Goal: Find specific page/section: Find specific page/section

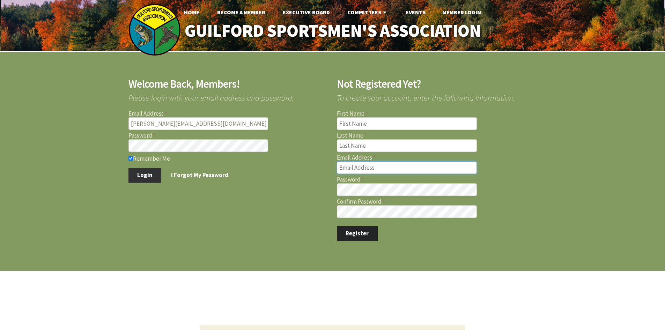
type input "[PERSON_NAME][EMAIL_ADDRESS][DOMAIN_NAME]"
click at [140, 176] on button "Login" at bounding box center [144, 175] width 33 height 15
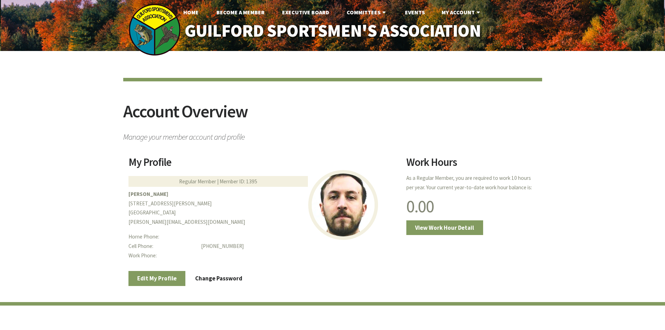
click at [73, 183] on div "Account Overview Manage your member account and profile My Profile Regular Memb…" at bounding box center [332, 227] width 665 height 353
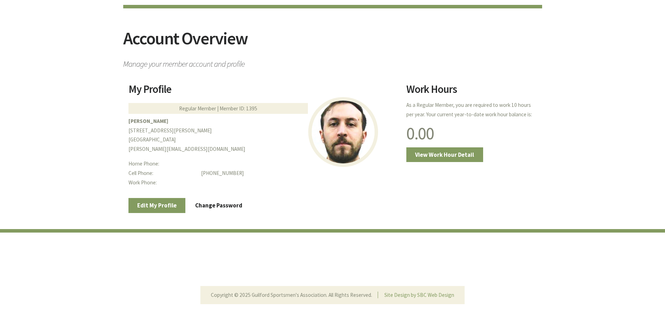
scroll to position [74, 0]
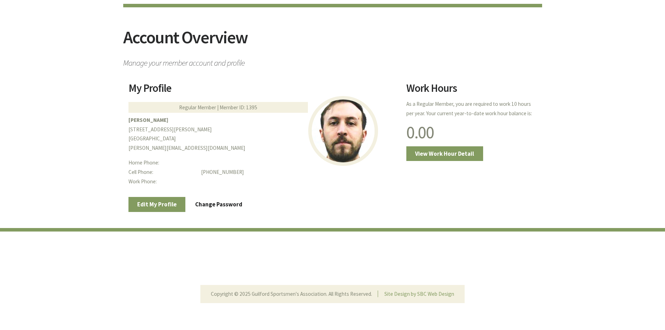
click at [85, 173] on div "Account Overview Manage your member account and profile My Profile Regular Memb…" at bounding box center [332, 153] width 665 height 353
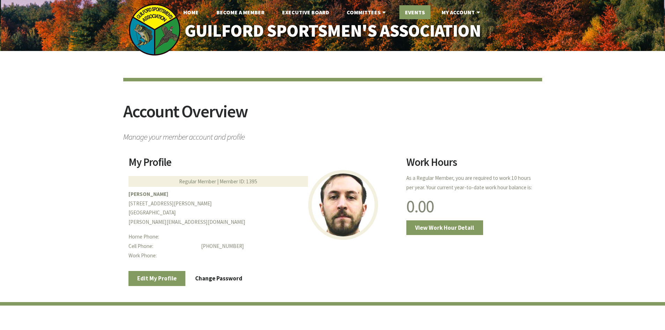
click at [420, 13] on link "Events" at bounding box center [414, 12] width 31 height 14
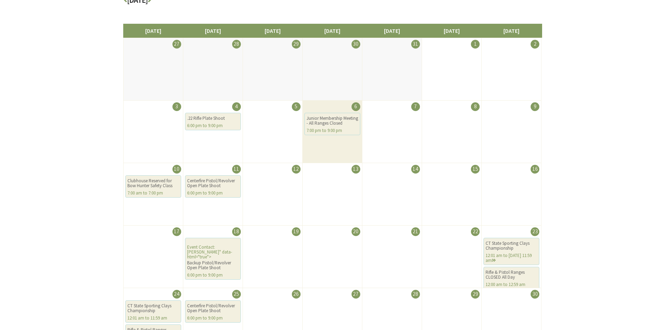
scroll to position [70, 0]
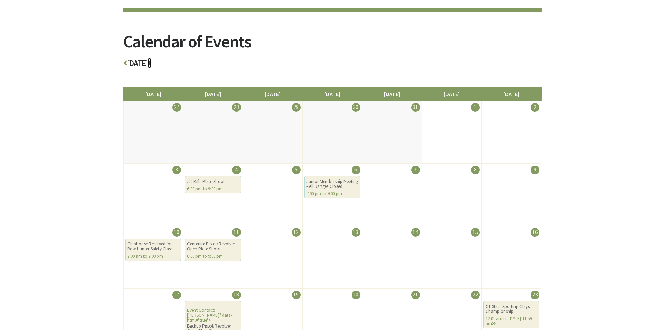
click at [151, 63] on icon at bounding box center [150, 63] width 4 height 8
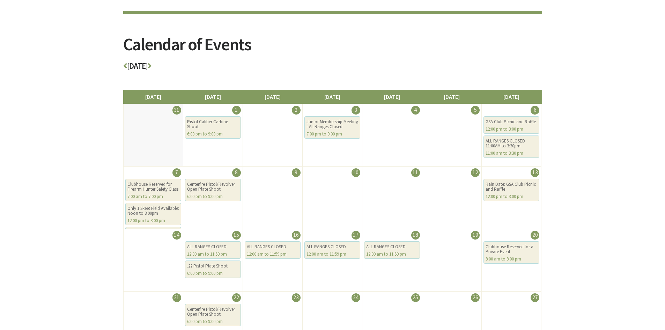
scroll to position [70, 0]
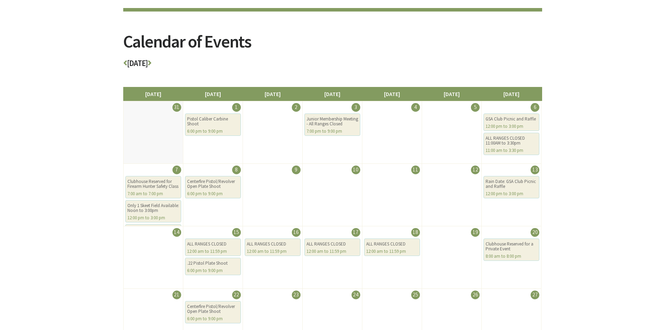
click at [77, 148] on div "Calendar of Events September 2025 Sunday Monday Tuesday Wednesday Thursday Frid…" at bounding box center [332, 205] width 665 height 448
click at [611, 216] on div "Calendar of Events September 2025 Sunday Monday Tuesday Wednesday Thursday Frid…" at bounding box center [332, 205] width 665 height 448
click at [579, 246] on div "Calendar of Events September 2025 Sunday Monday Tuesday Wednesday Thursday Frid…" at bounding box center [332, 205] width 665 height 448
